Goal: Information Seeking & Learning: Check status

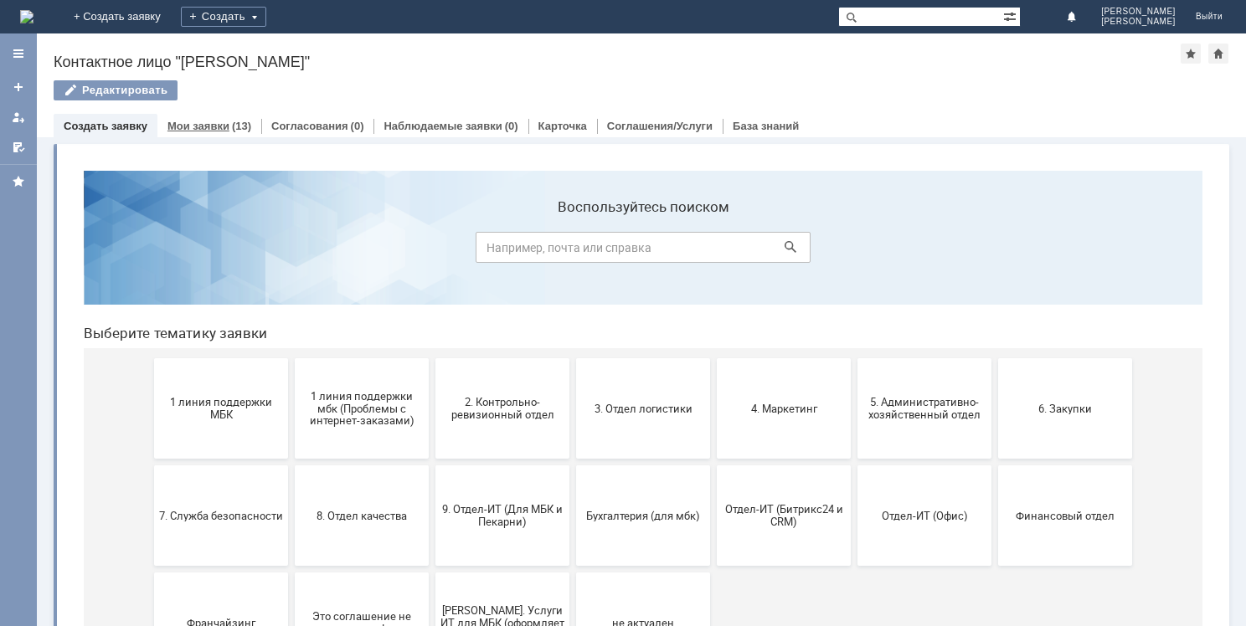
click at [220, 124] on link "Мои заявки" at bounding box center [198, 126] width 62 height 13
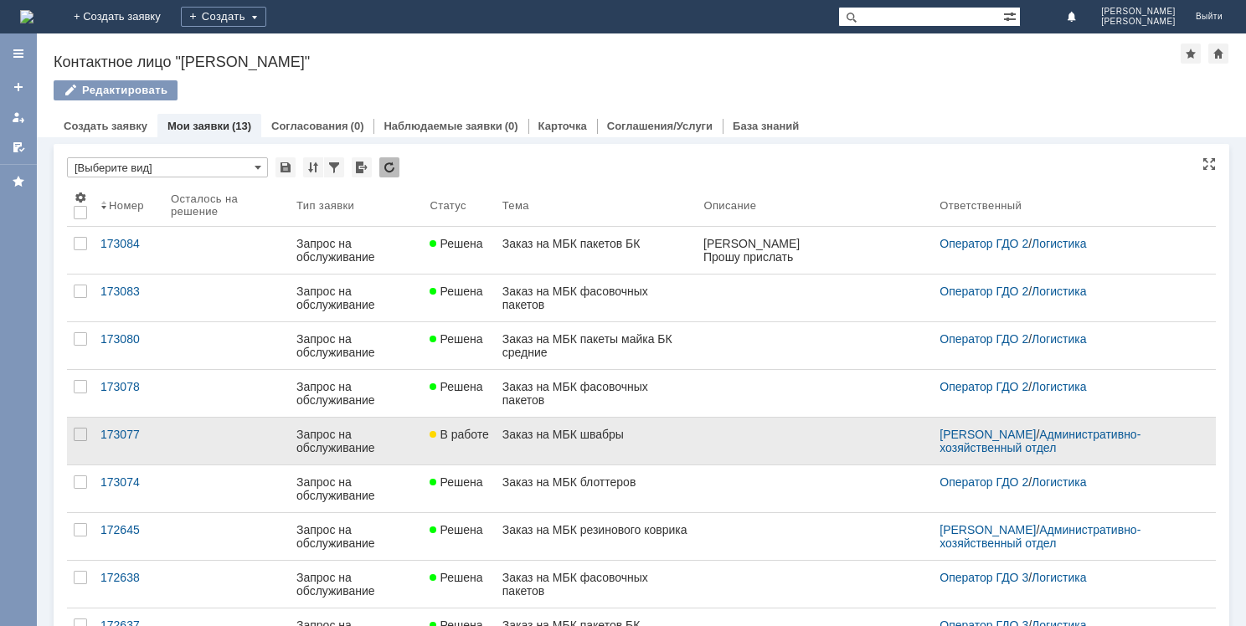
click at [597, 435] on div "Заказ на МБК швабры" at bounding box center [596, 434] width 188 height 13
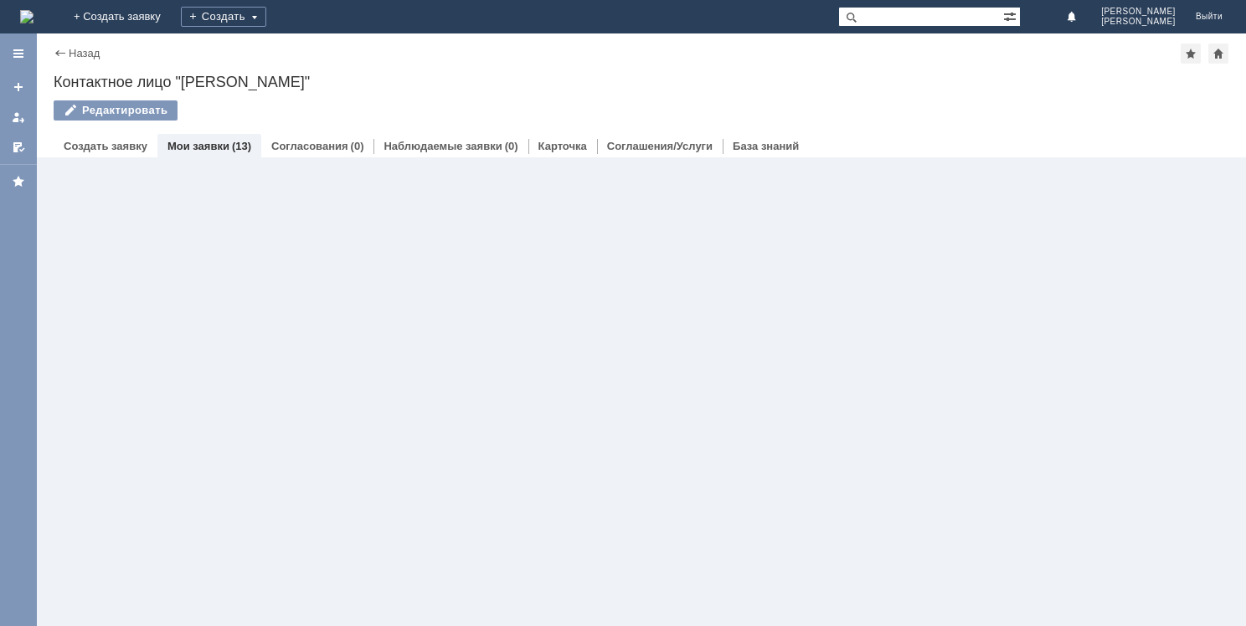
click at [212, 142] on link "Мои заявки" at bounding box center [198, 146] width 62 height 13
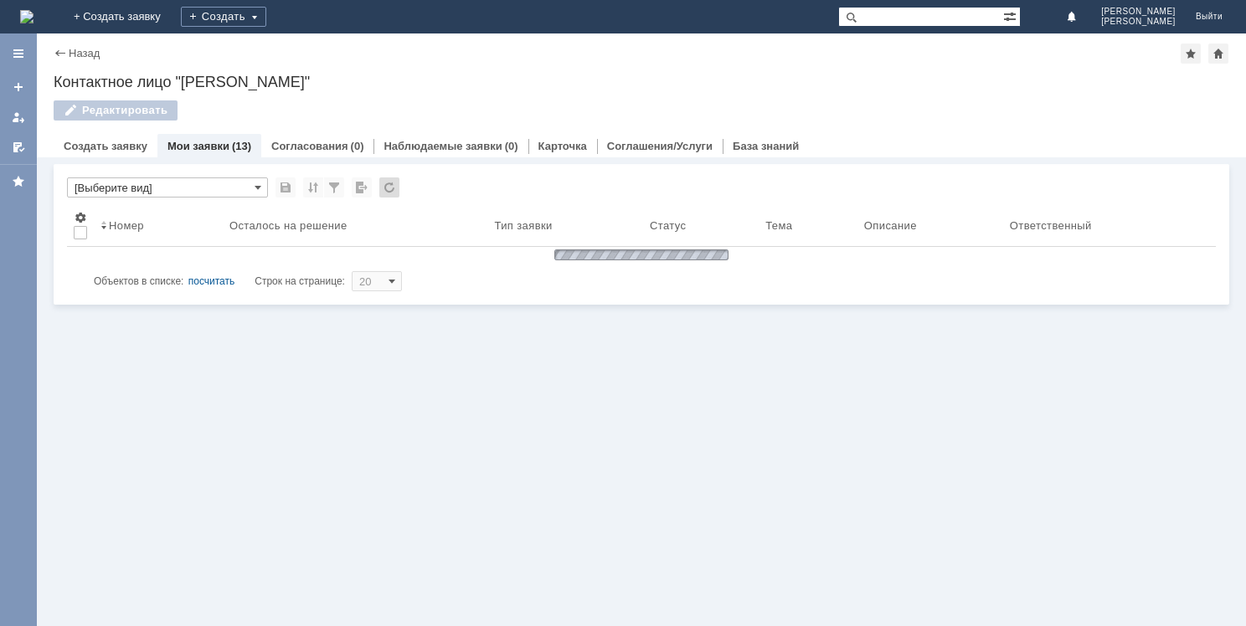
click at [214, 147] on link "Мои заявки" at bounding box center [198, 146] width 62 height 13
click at [218, 151] on link "Мои заявки" at bounding box center [198, 146] width 62 height 13
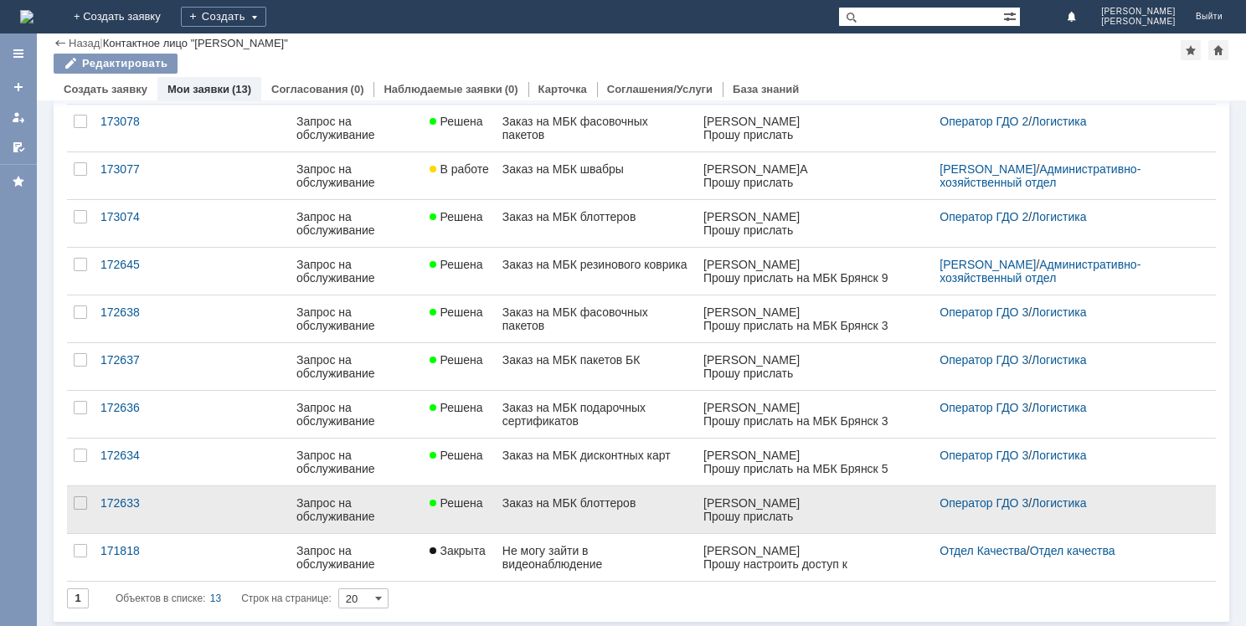
scroll to position [229, 0]
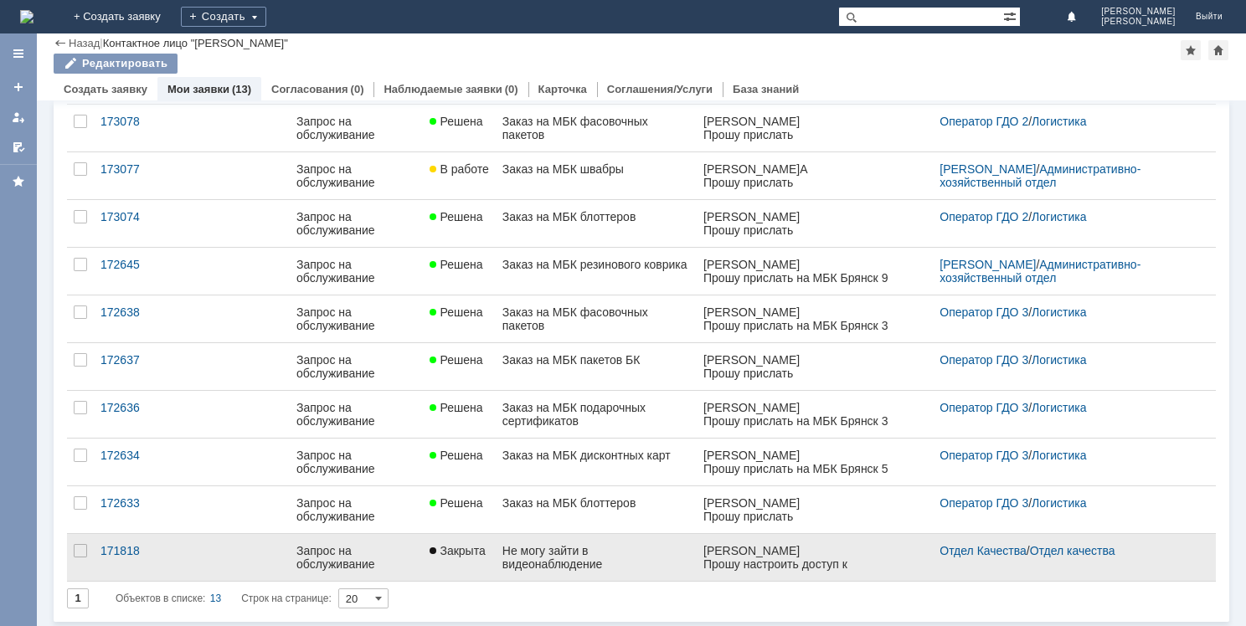
click at [316, 556] on div "Запрос на обслуживание" at bounding box center [356, 557] width 120 height 27
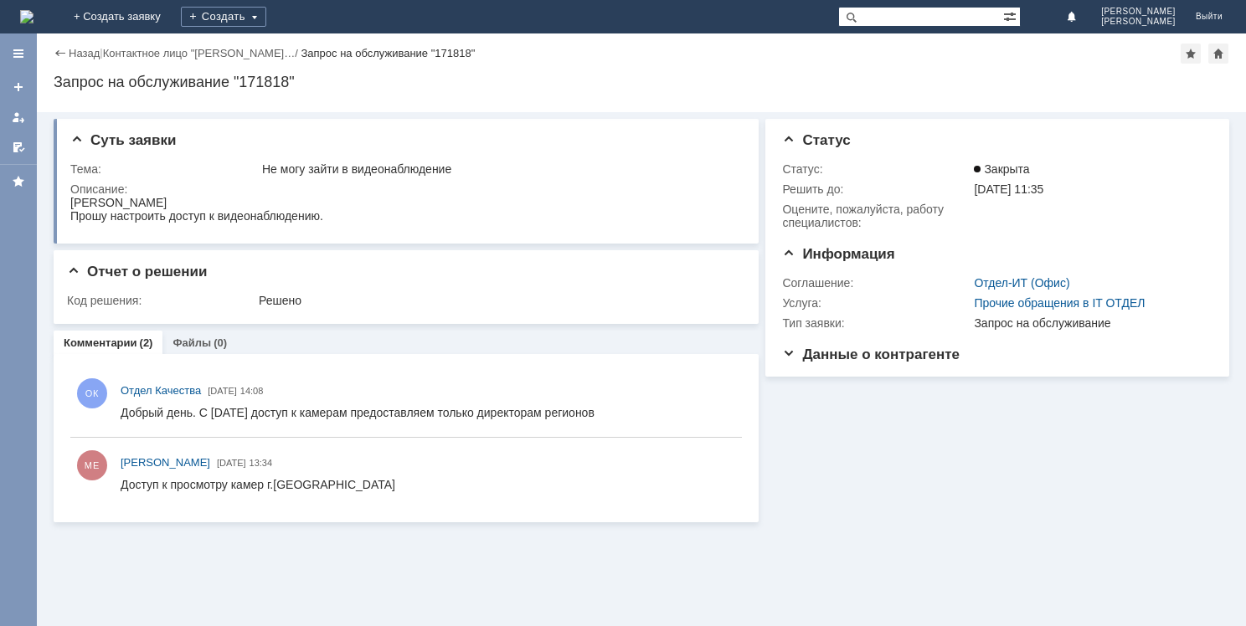
click at [62, 49] on div "Назад" at bounding box center [77, 53] width 46 height 13
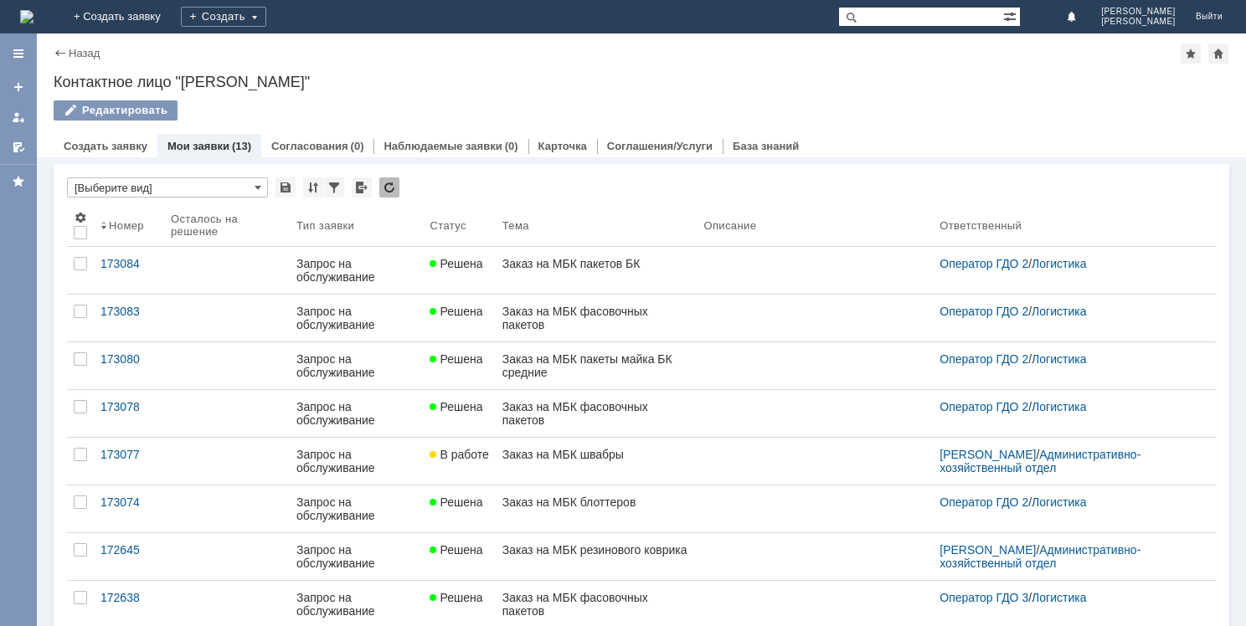
click at [224, 145] on div "Мои заявки (13)" at bounding box center [209, 146] width 84 height 11
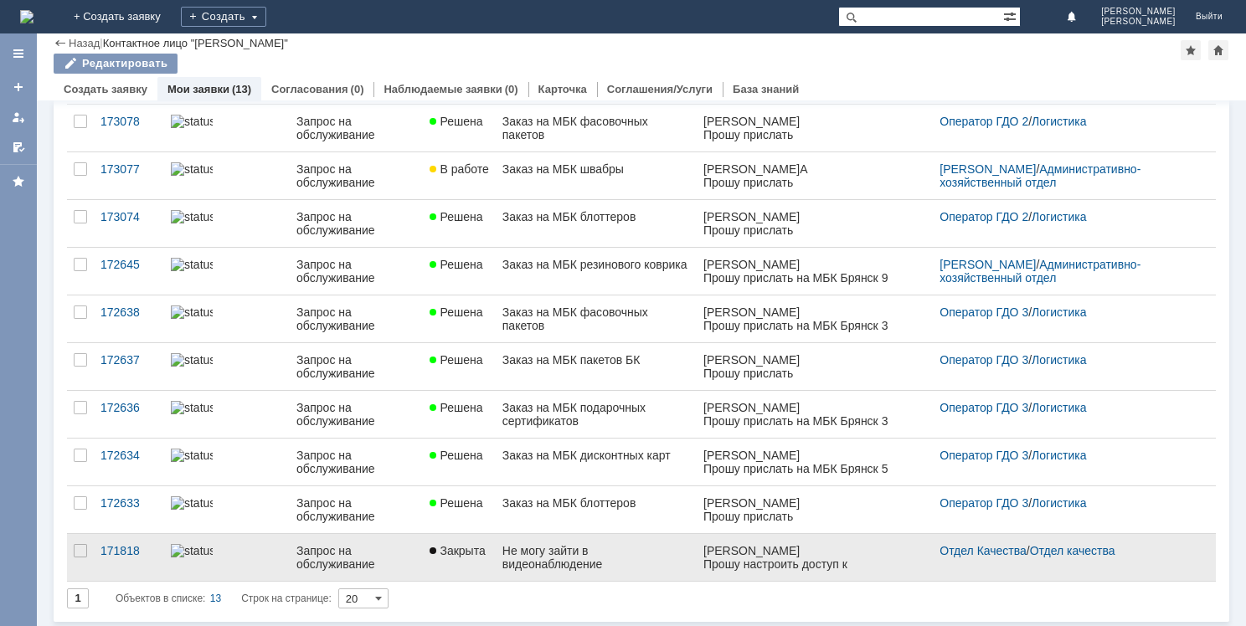
click at [382, 552] on div "Запрос на обслуживание" at bounding box center [356, 557] width 120 height 27
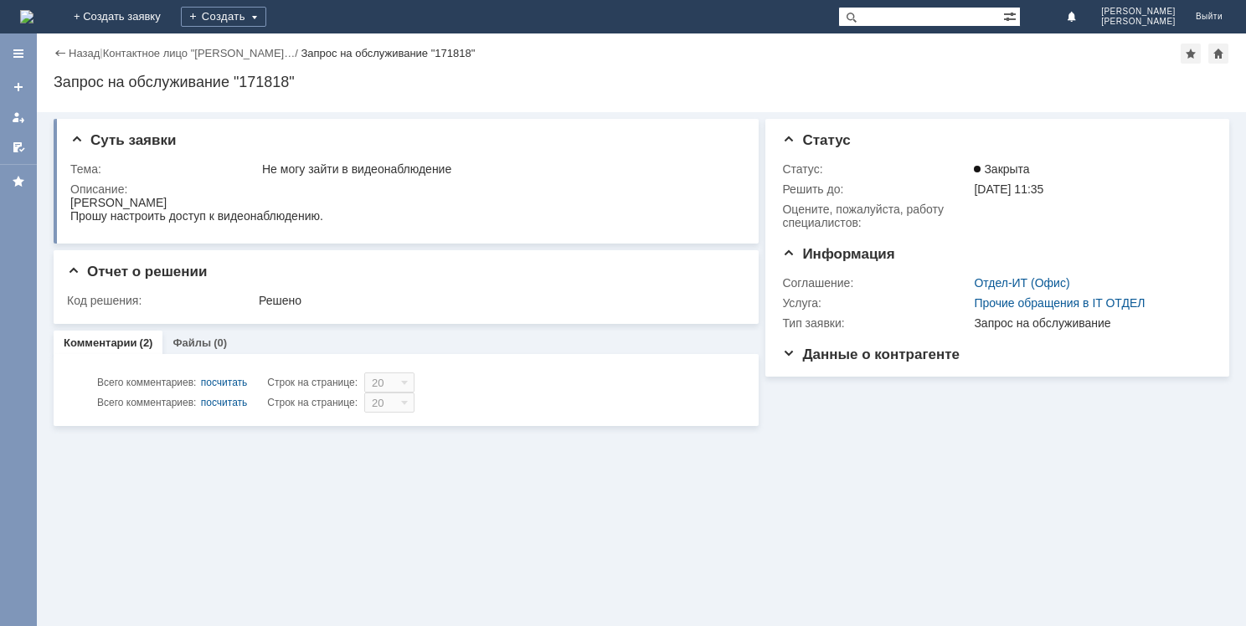
click at [132, 346] on link "Комментарии" at bounding box center [101, 343] width 74 height 13
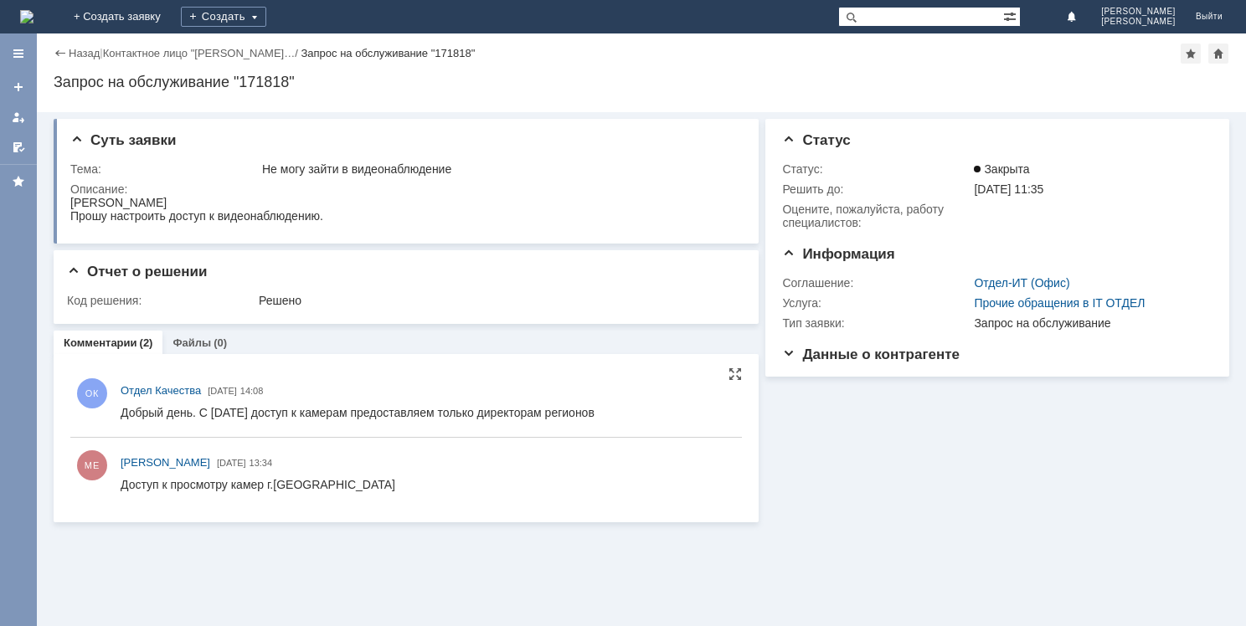
drag, startPoint x: 199, startPoint y: 414, endPoint x: 657, endPoint y: 419, distance: 458.1
click at [657, 419] on html "Добрый день. С [DATE] доступ к камерам предоставляем только директорам регионов" at bounding box center [428, 413] width 614 height 15
copy div "С [DATE] доступ к камерам предоставляем только директорам регионов"
